Goal: Information Seeking & Learning: Learn about a topic

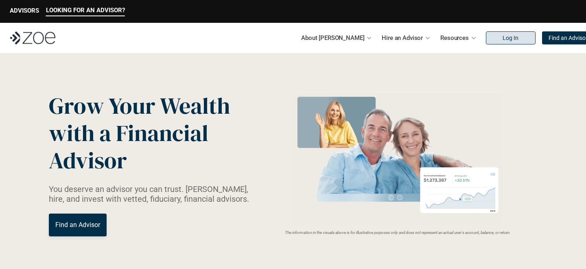
click at [498, 43] on link "Log In" at bounding box center [511, 37] width 50 height 13
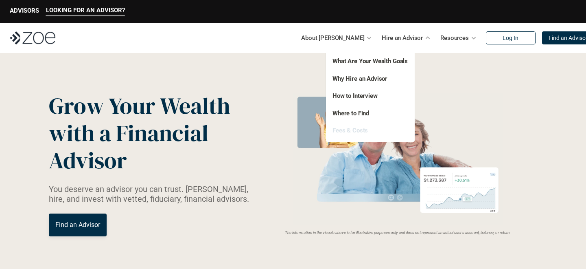
click at [356, 131] on link "Fees & Costs" at bounding box center [349, 130] width 35 height 7
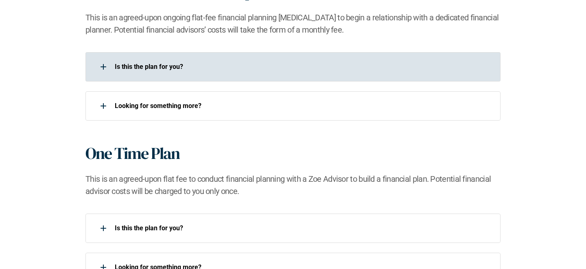
scroll to position [768, 0]
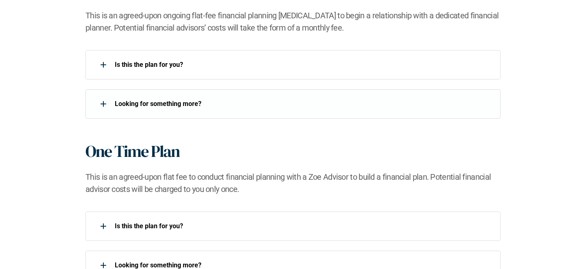
click at [319, 76] on div "Is this the plan for you?​" at bounding box center [292, 64] width 415 height 29
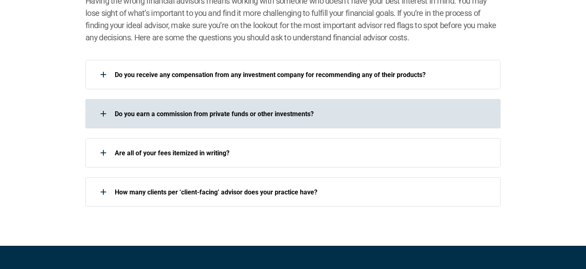
scroll to position [1240, 0]
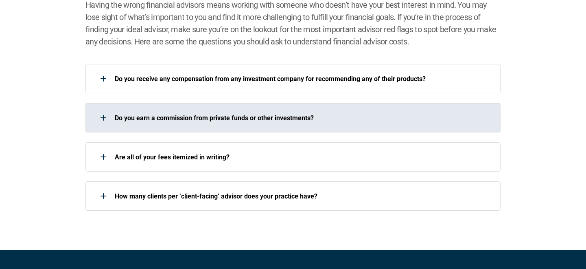
click at [278, 111] on div "Do you earn a commission from private funds or other investments?" at bounding box center [287, 117] width 404 height 16
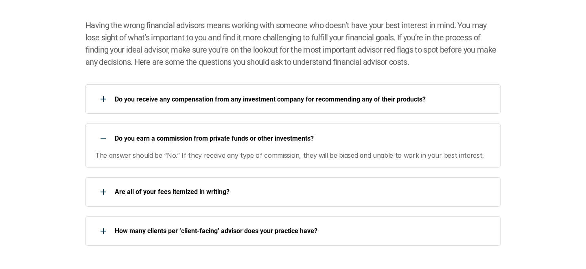
scroll to position [1217, 0]
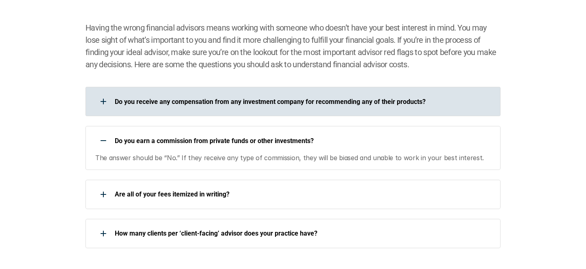
click at [272, 96] on div "Do you receive any compensation from any investment company for recommending an…" at bounding box center [287, 101] width 404 height 16
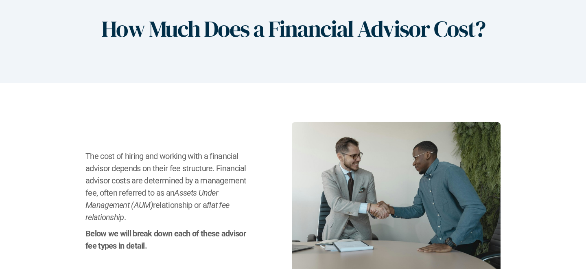
scroll to position [0, 0]
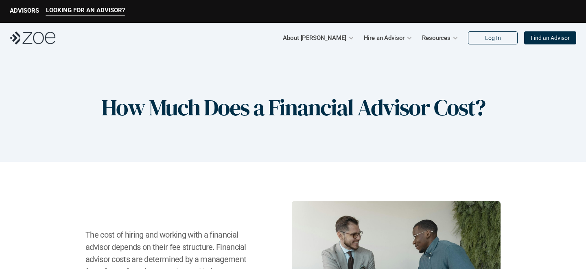
click at [543, 35] on p "Find an Advisor" at bounding box center [550, 38] width 39 height 7
